Goal: Task Accomplishment & Management: Manage account settings

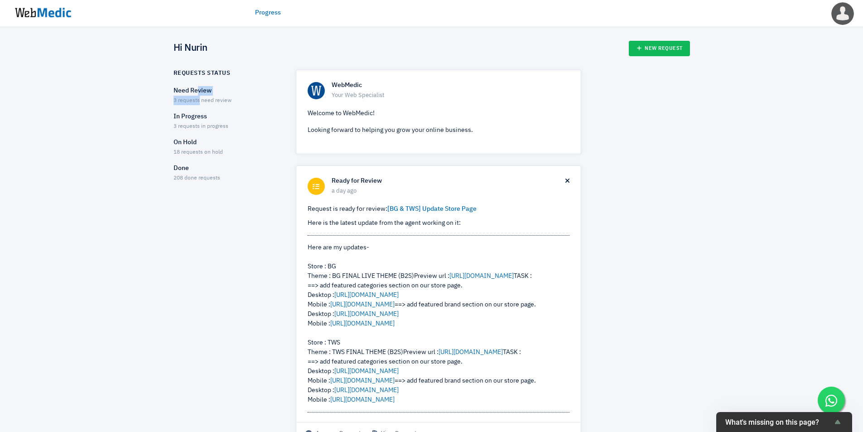
click at [199, 96] on div "Need Review 3 requests need review" at bounding box center [227, 95] width 106 height 19
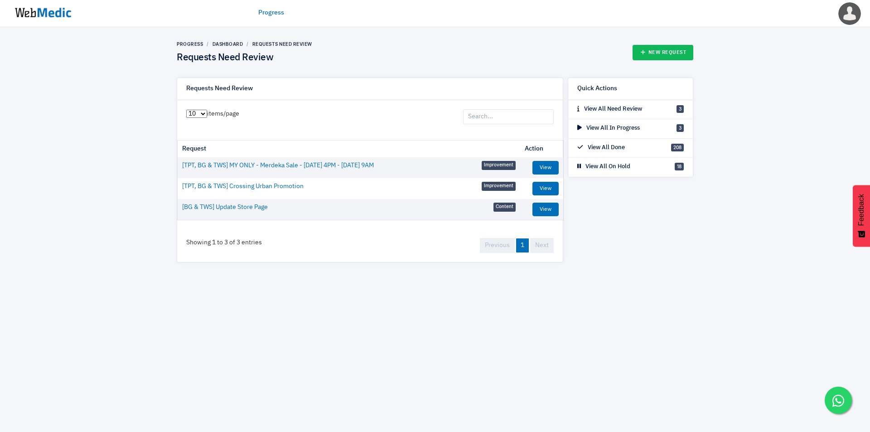
click at [116, 152] on div "Progress Dashboard Requests Need Review Requests Need Review New Request Reques…" at bounding box center [435, 151] width 870 height 249
click at [399, 46] on div "Progress Dashboard Requests Need Review Requests Need Review New Request" at bounding box center [435, 52] width 517 height 23
click at [238, 41] on li "Dashboard" at bounding box center [223, 44] width 40 height 7
click at [232, 44] on link "Dashboard" at bounding box center [228, 43] width 31 height 5
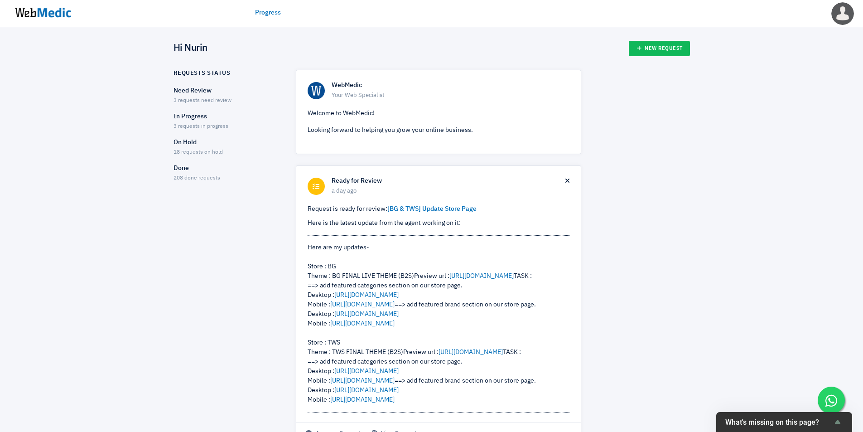
click at [194, 92] on p "Need Review" at bounding box center [227, 91] width 106 height 10
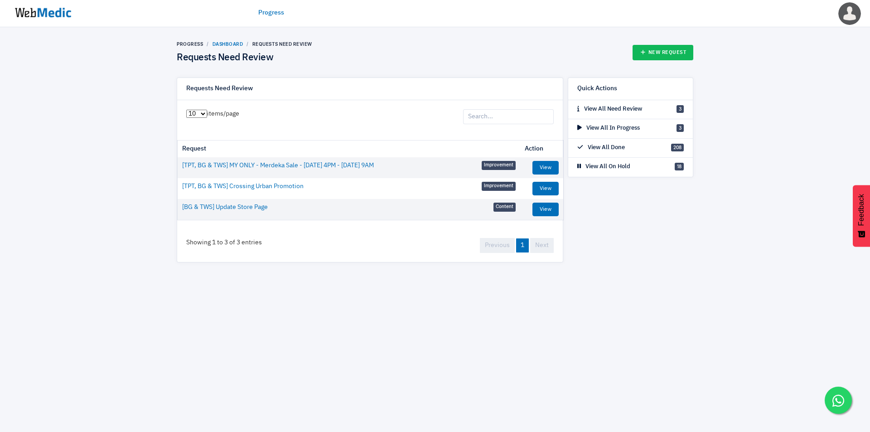
click at [222, 45] on link "Dashboard" at bounding box center [228, 43] width 31 height 5
